Goal: Task Accomplishment & Management: Use online tool/utility

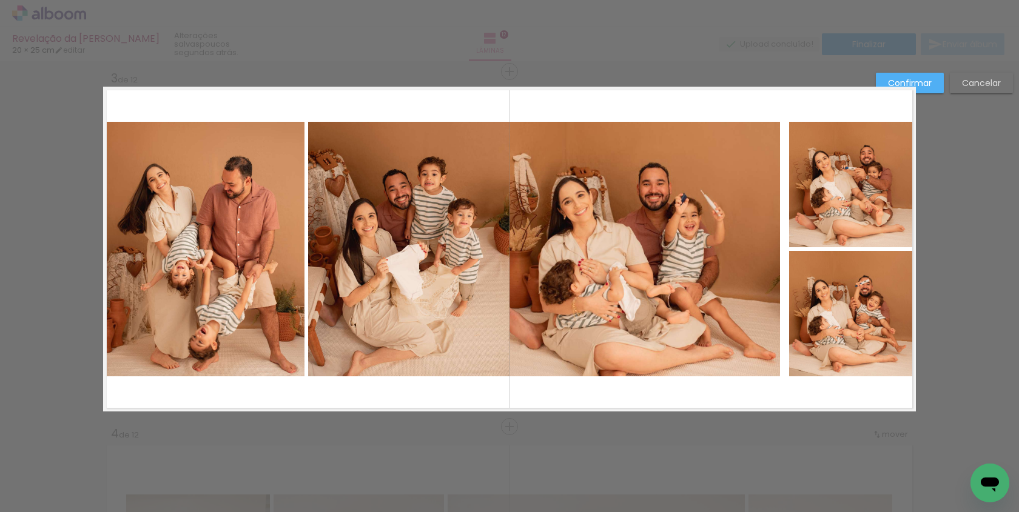
scroll to position [0, 15295]
click at [801, 230] on quentale-photo at bounding box center [852, 185] width 127 height 126
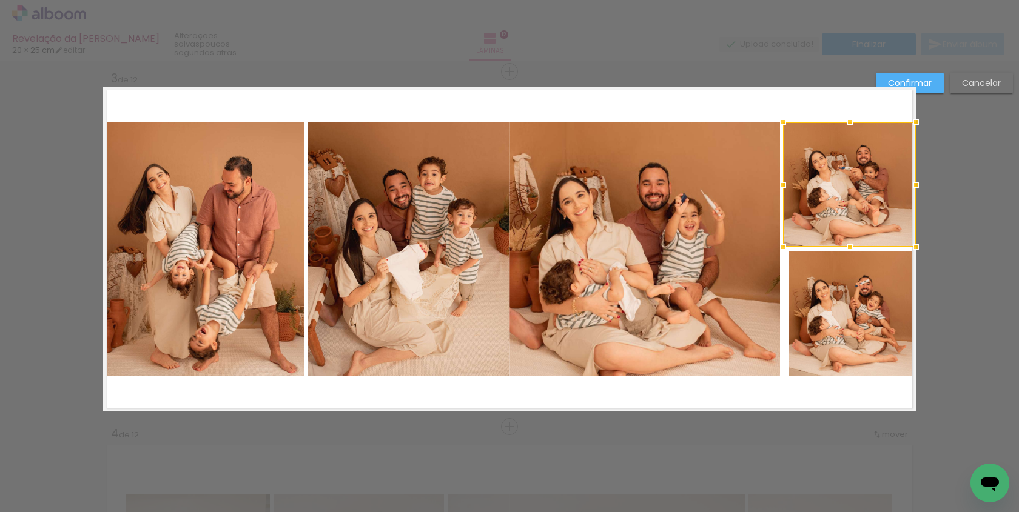
drag, startPoint x: 788, startPoint y: 184, endPoint x: 781, endPoint y: 184, distance: 6.7
click at [781, 184] on div at bounding box center [783, 185] width 24 height 24
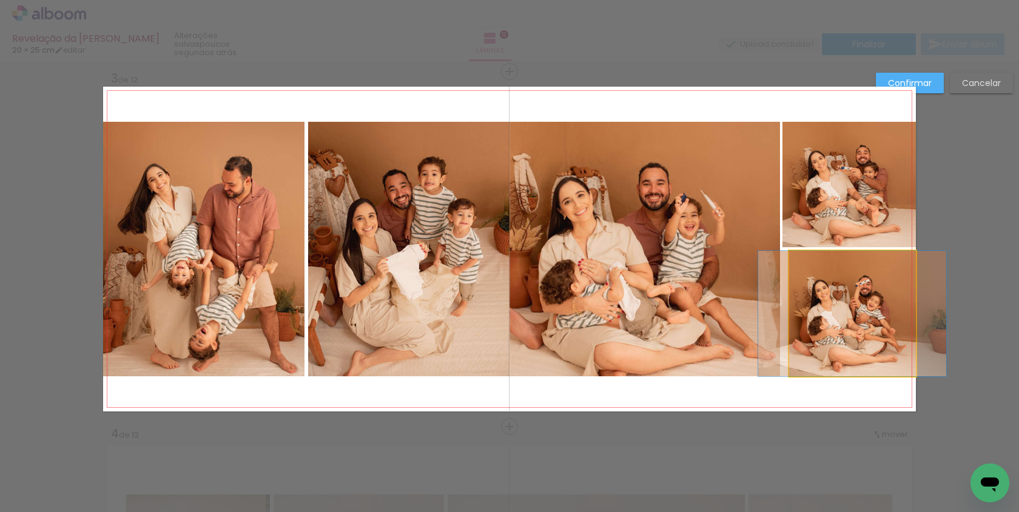
click at [803, 315] on quentale-photo at bounding box center [852, 314] width 127 height 126
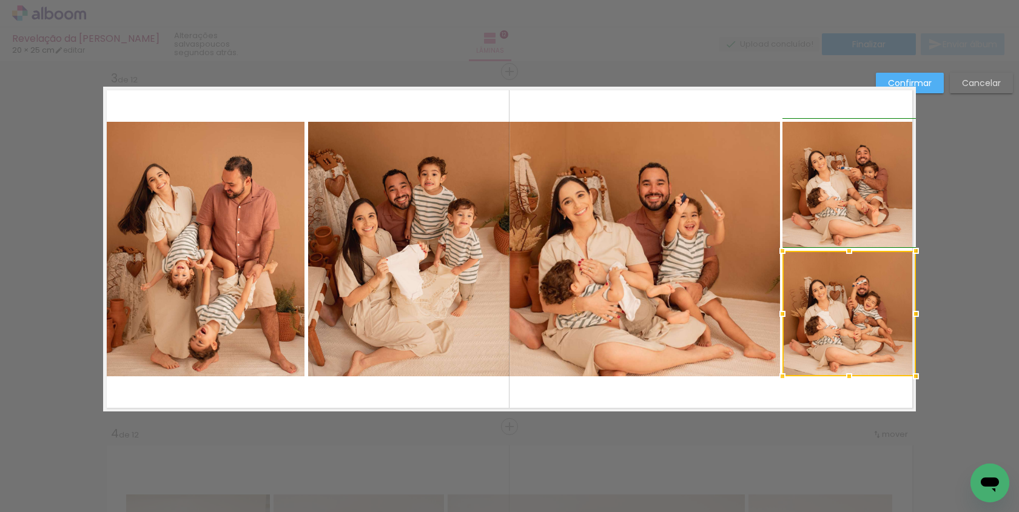
click at [785, 315] on div at bounding box center [782, 314] width 24 height 24
click at [800, 406] on quentale-layouter at bounding box center [509, 249] width 813 height 325
click at [756, 398] on quentale-layouter at bounding box center [509, 249] width 813 height 325
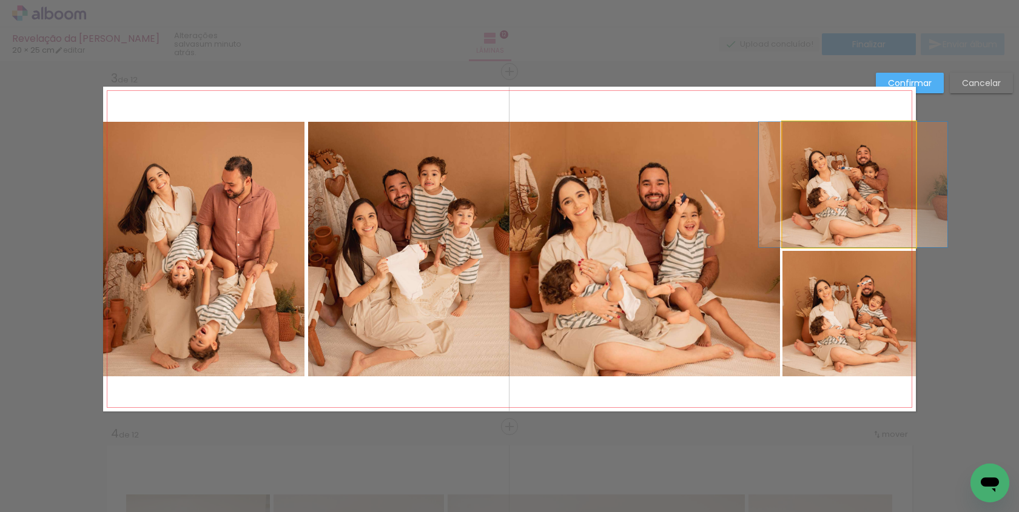
click at [820, 218] on quentale-photo at bounding box center [848, 185] width 133 height 126
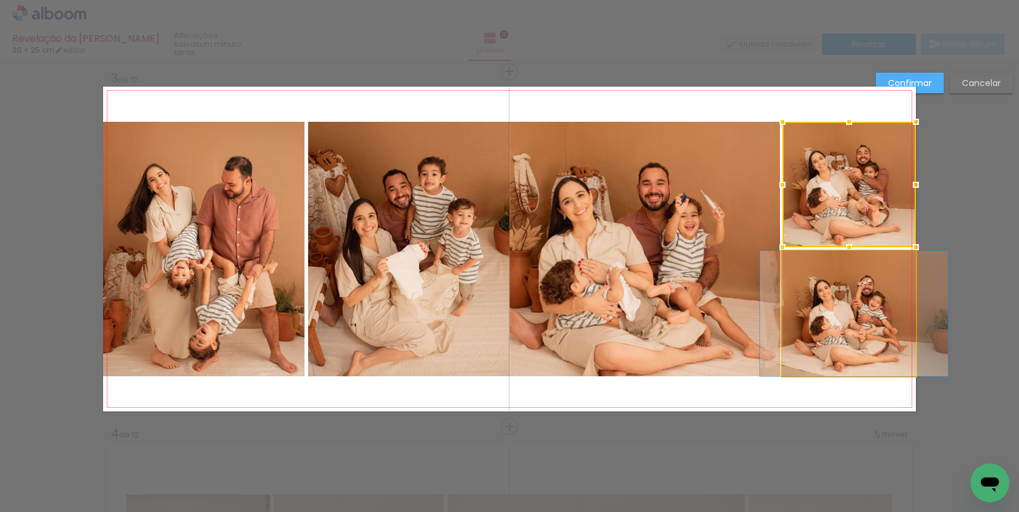
click at [820, 292] on quentale-photo at bounding box center [848, 314] width 133 height 126
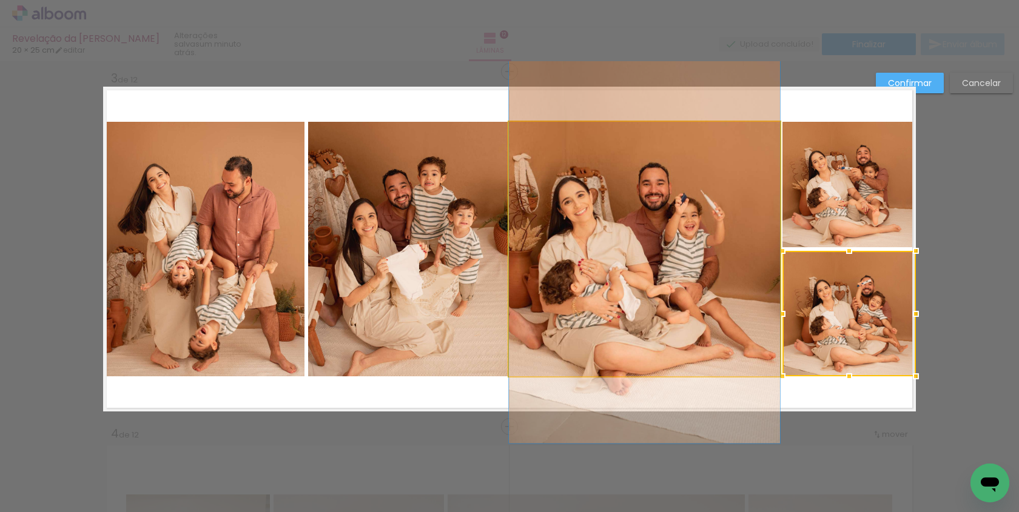
click at [715, 276] on quentale-photo at bounding box center [644, 249] width 271 height 255
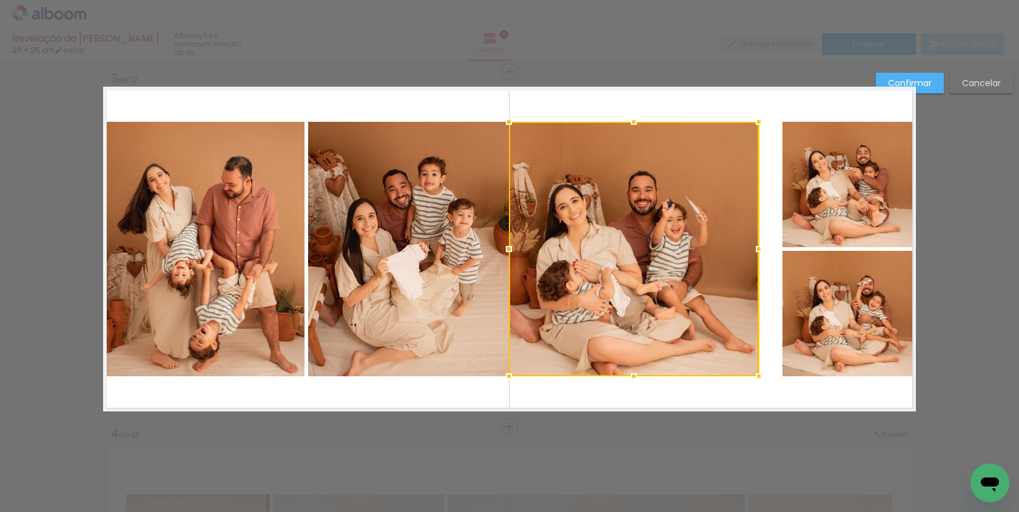
drag, startPoint x: 779, startPoint y: 249, endPoint x: 757, endPoint y: 249, distance: 21.2
click at [757, 249] on div at bounding box center [758, 249] width 24 height 24
click at [799, 200] on quentale-photo at bounding box center [848, 185] width 133 height 126
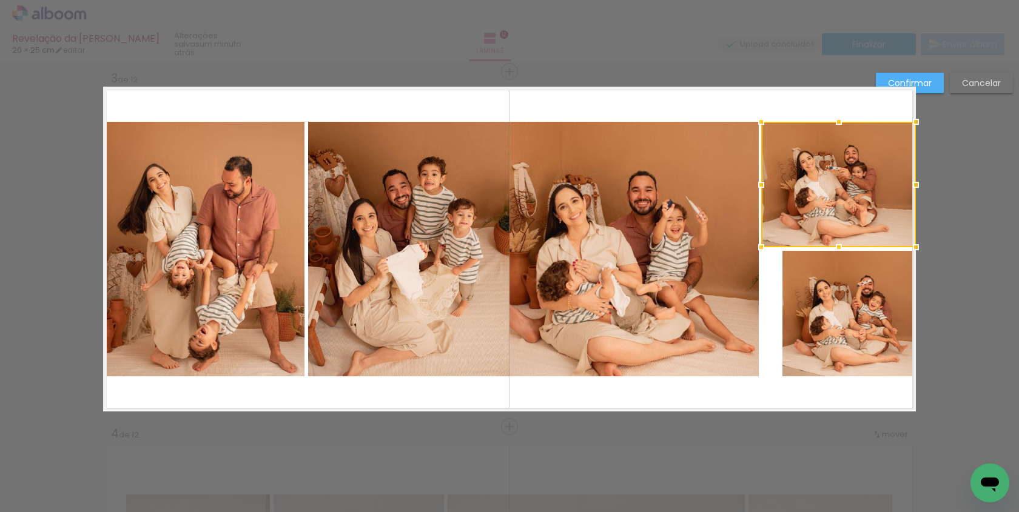
drag, startPoint x: 787, startPoint y: 184, endPoint x: 766, endPoint y: 182, distance: 20.8
click at [766, 182] on div at bounding box center [761, 185] width 24 height 24
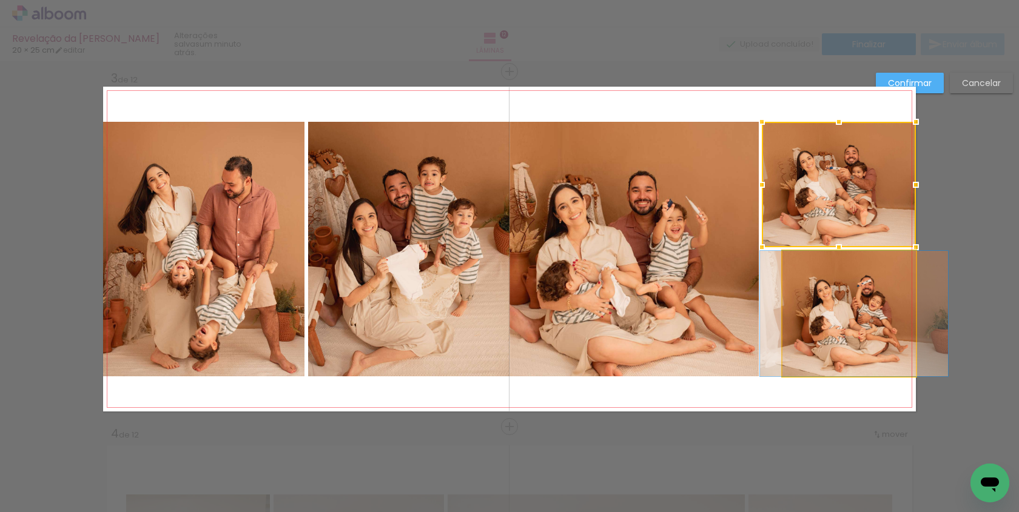
click at [794, 271] on quentale-photo at bounding box center [848, 314] width 133 height 126
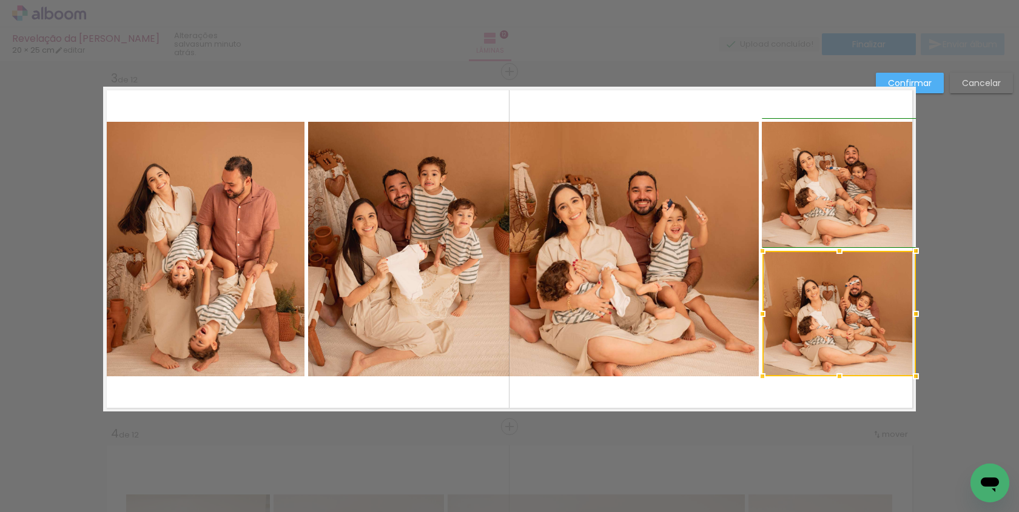
drag, startPoint x: 783, startPoint y: 313, endPoint x: 765, endPoint y: 310, distance: 19.0
click at [765, 311] on div at bounding box center [762, 314] width 24 height 24
click at [801, 408] on quentale-layouter at bounding box center [509, 249] width 813 height 325
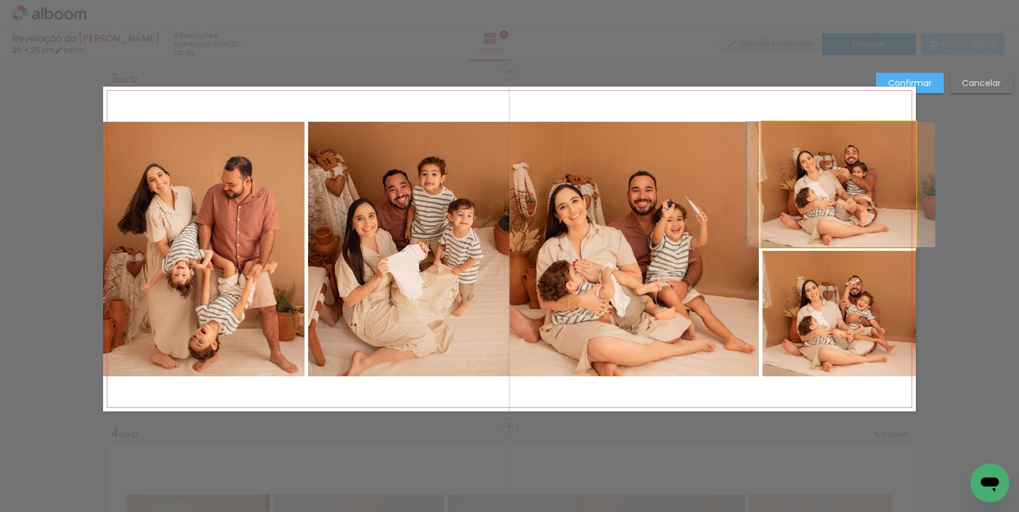
click at [805, 193] on quentale-photo at bounding box center [839, 185] width 154 height 126
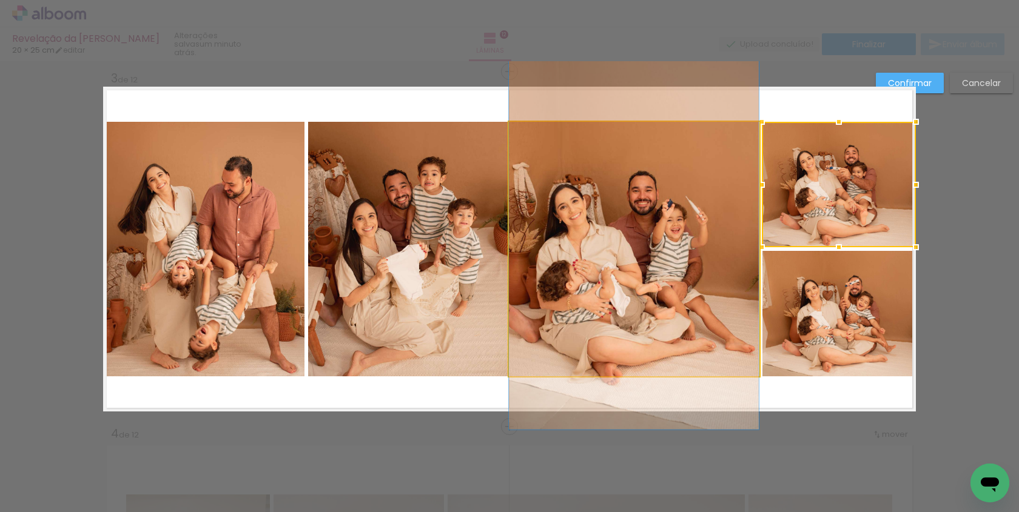
click at [577, 313] on quentale-photo at bounding box center [634, 249] width 250 height 255
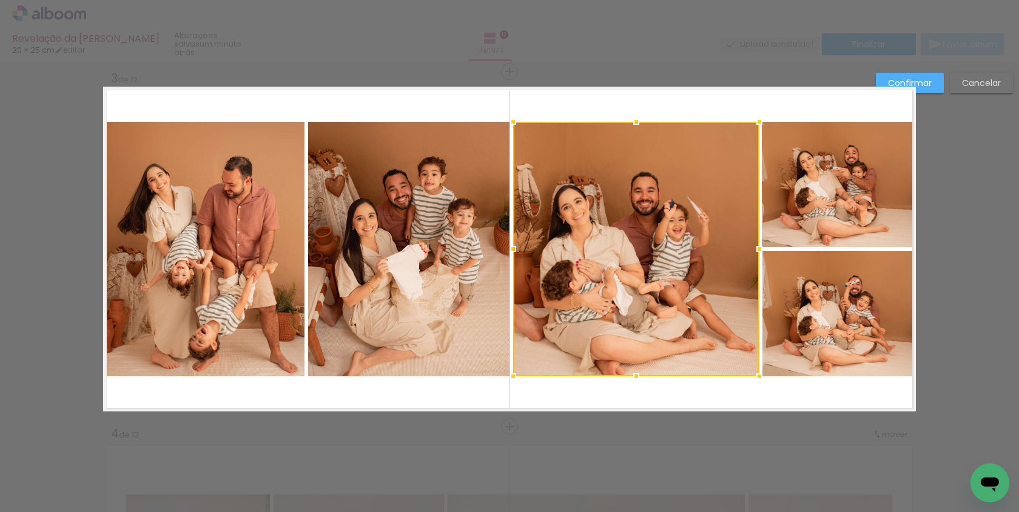
click at [513, 247] on div at bounding box center [513, 249] width 24 height 24
click at [548, 407] on quentale-layouter at bounding box center [509, 249] width 813 height 325
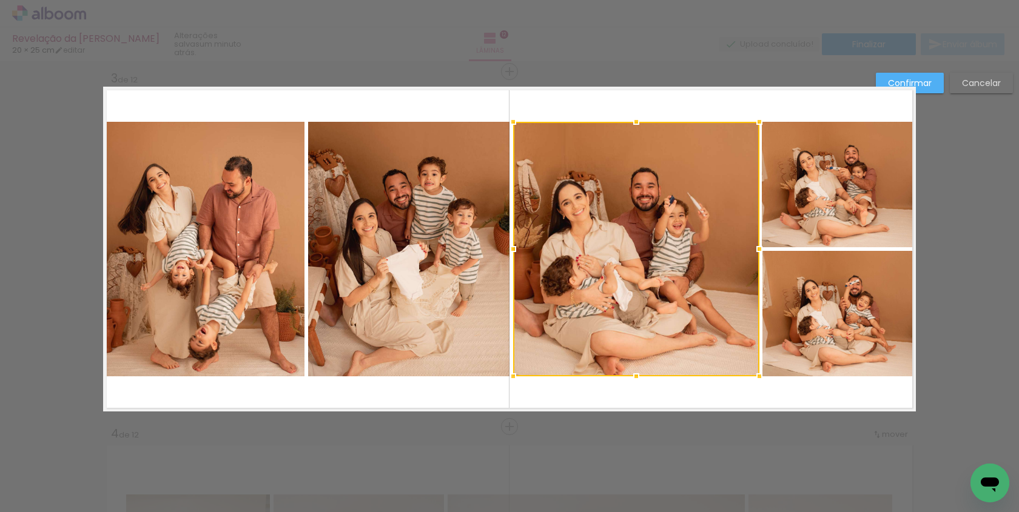
click at [931, 81] on paper-button "Confirmar" at bounding box center [910, 83] width 68 height 21
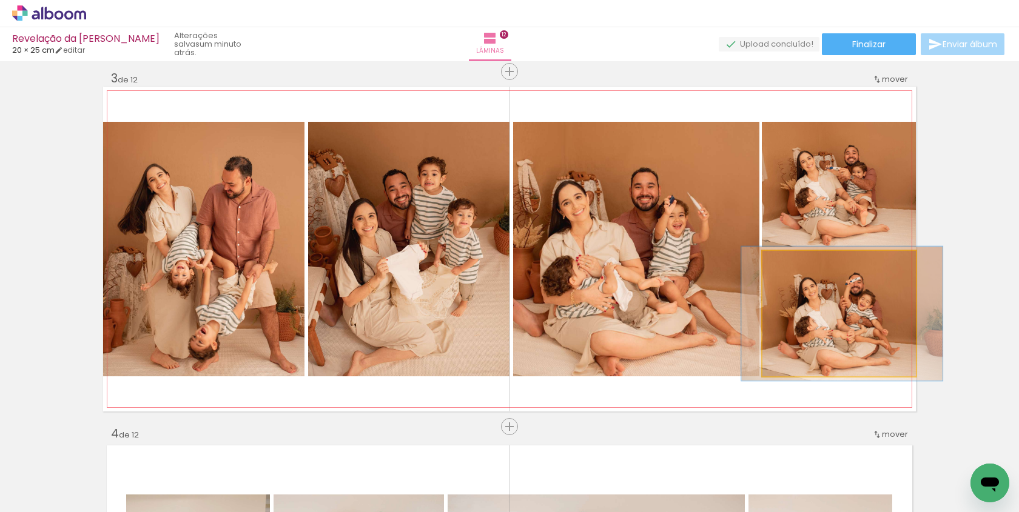
type paper-slider "107"
click at [798, 266] on div at bounding box center [793, 263] width 19 height 19
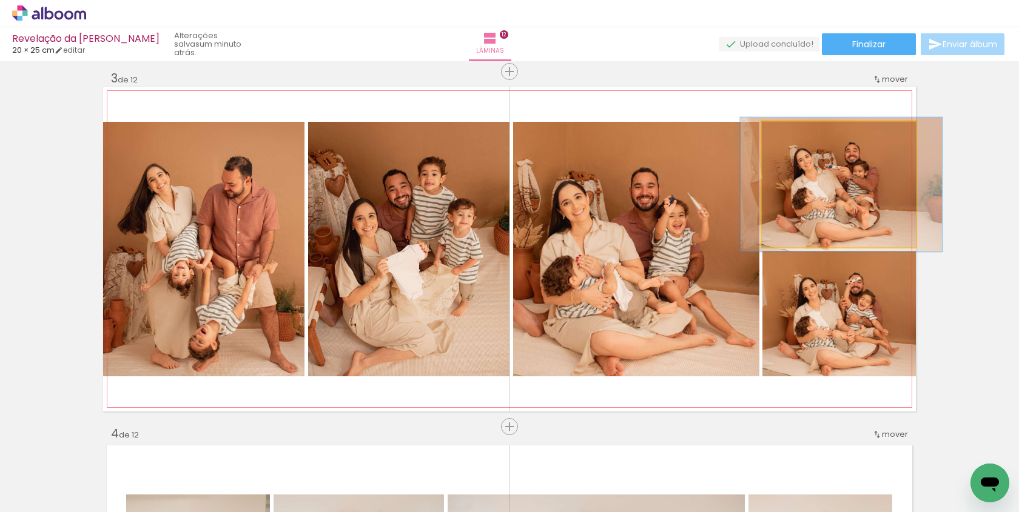
type paper-slider "107"
click at [799, 133] on div at bounding box center [792, 134] width 19 height 19
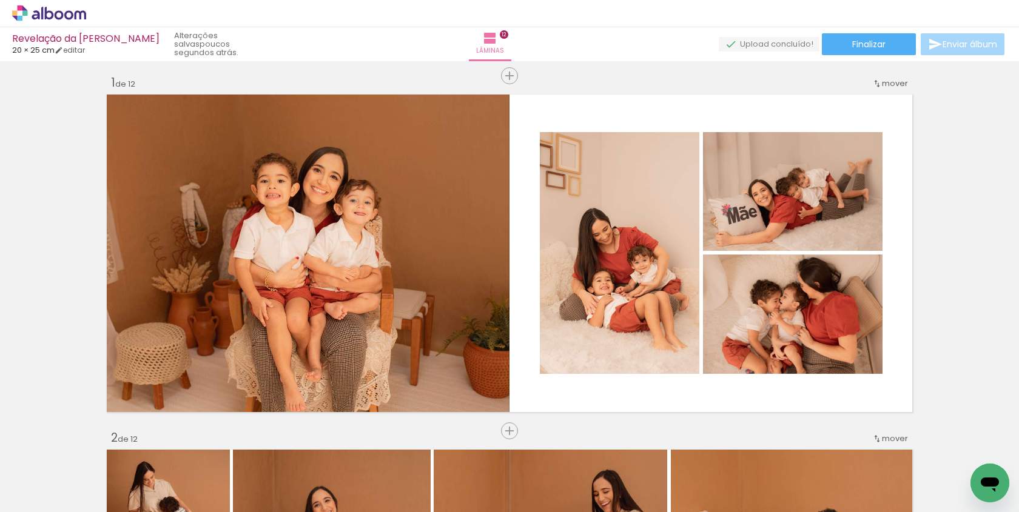
scroll to position [8, 0]
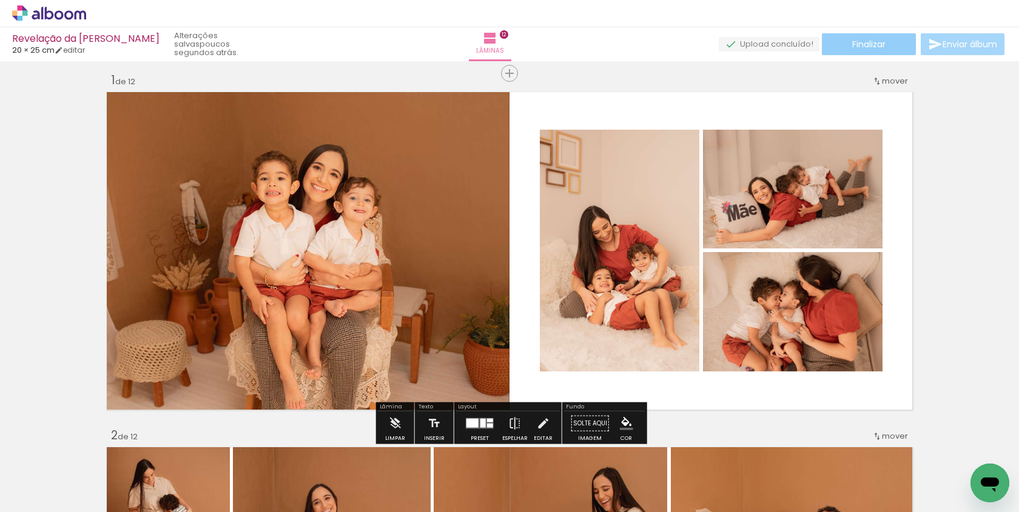
click at [867, 42] on span "Finalizar" at bounding box center [868, 44] width 33 height 8
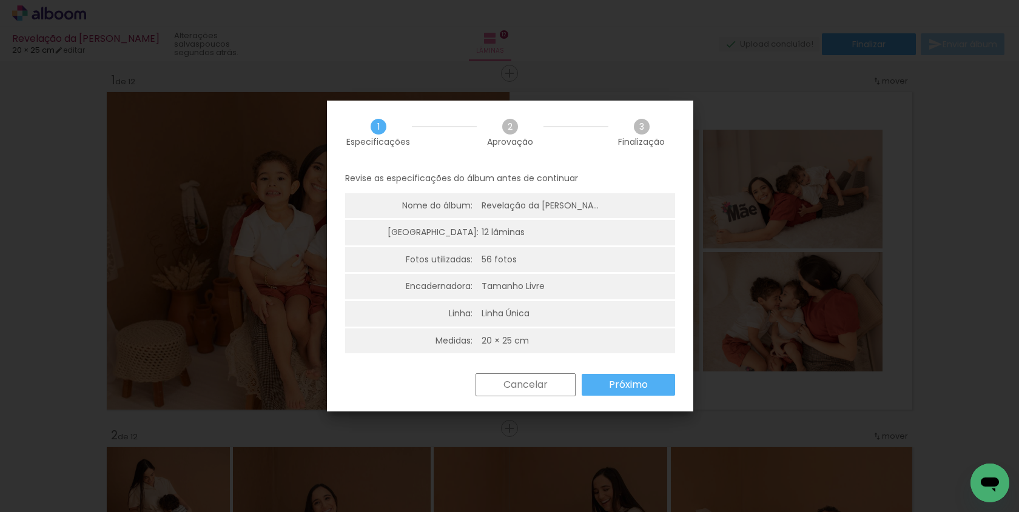
click at [0, 0] on slot "Próximo" at bounding box center [0, 0] width 0 height 0
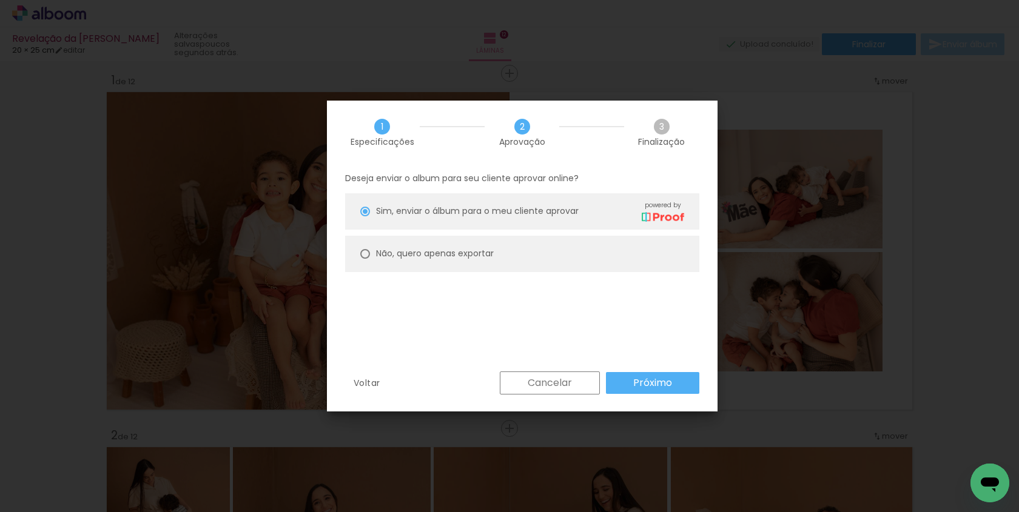
click at [0, 0] on slot "Próximo" at bounding box center [0, 0] width 0 height 0
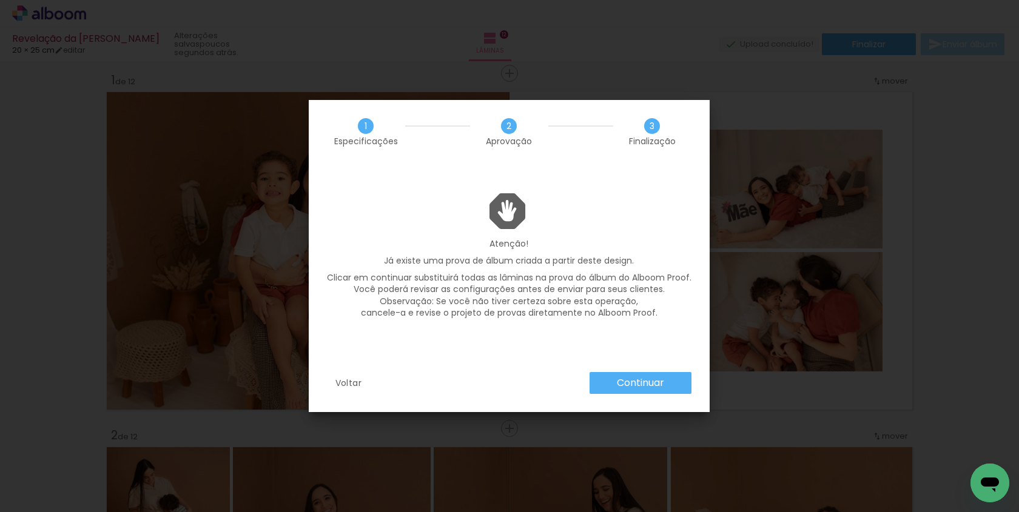
click at [0, 0] on slot "Continuar" at bounding box center [0, 0] width 0 height 0
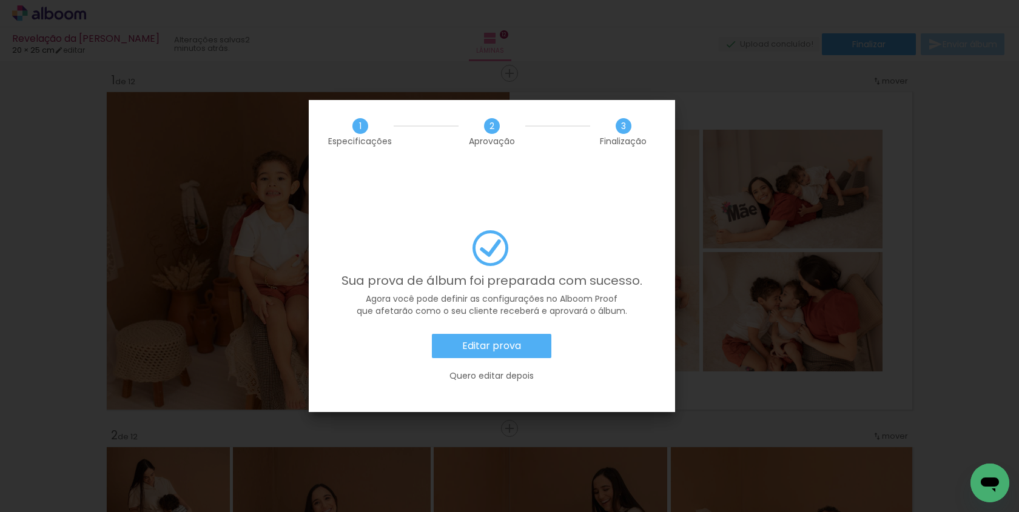
click at [0, 0] on slot "Editar prova" at bounding box center [0, 0] width 0 height 0
